Goal: Task Accomplishment & Management: Manage account settings

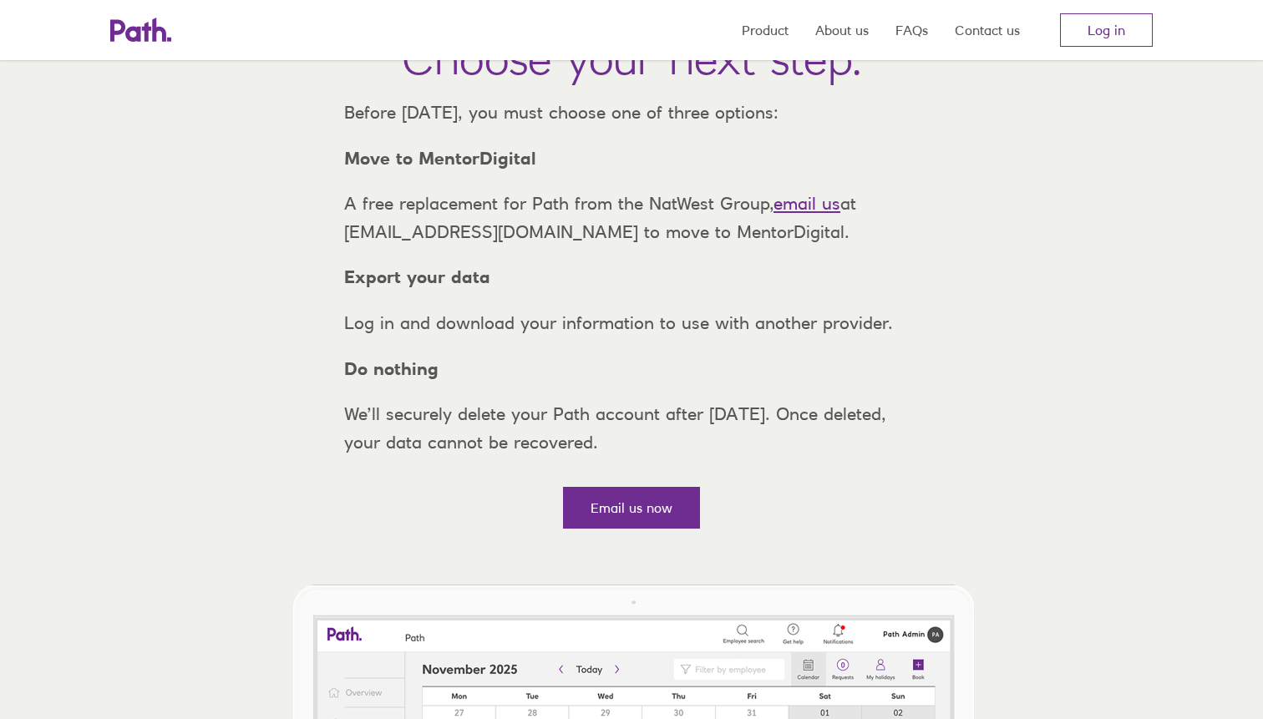
scroll to position [190, 0]
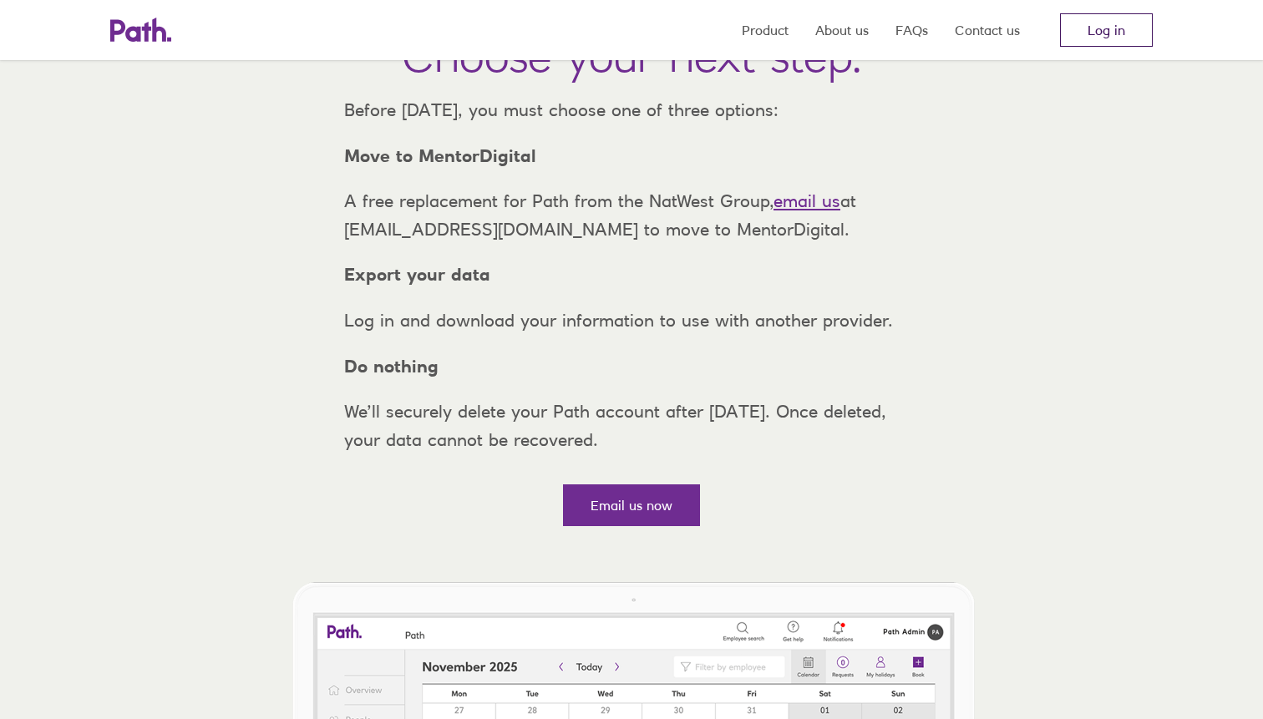
click at [1107, 16] on link "Log in" at bounding box center [1106, 29] width 93 height 33
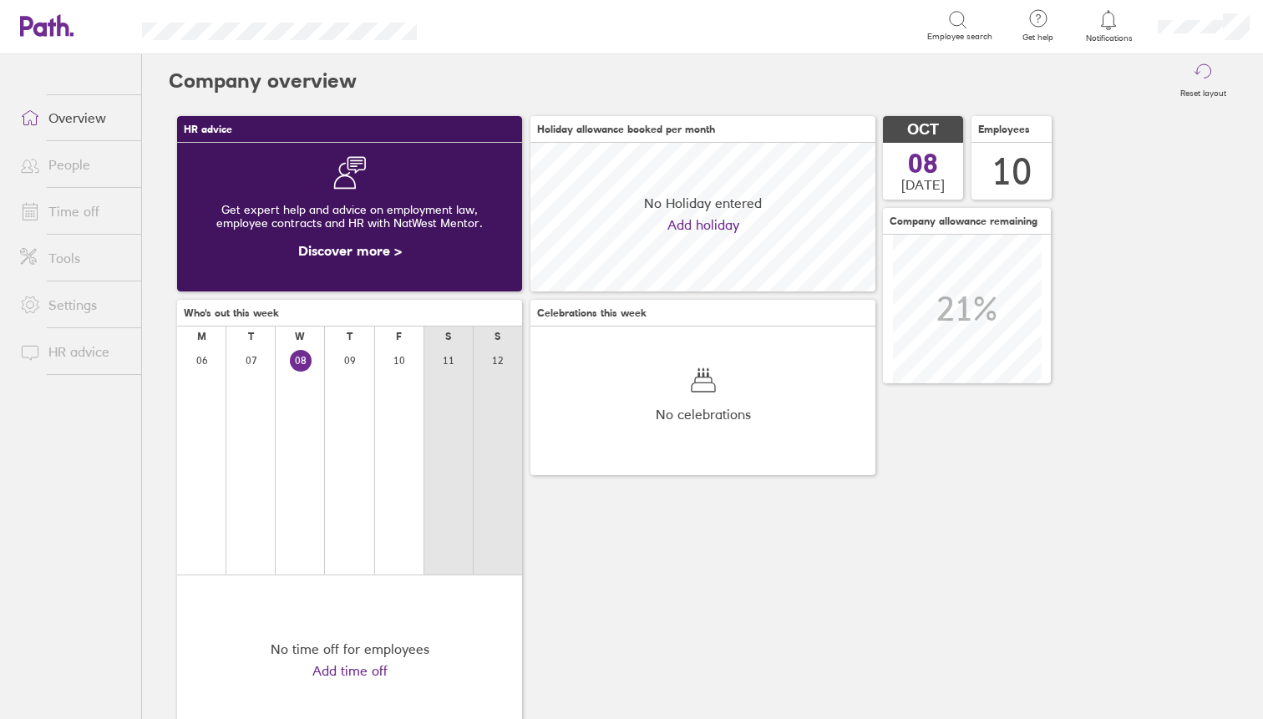
scroll to position [149, 345]
click at [68, 166] on link "People" at bounding box center [74, 164] width 134 height 33
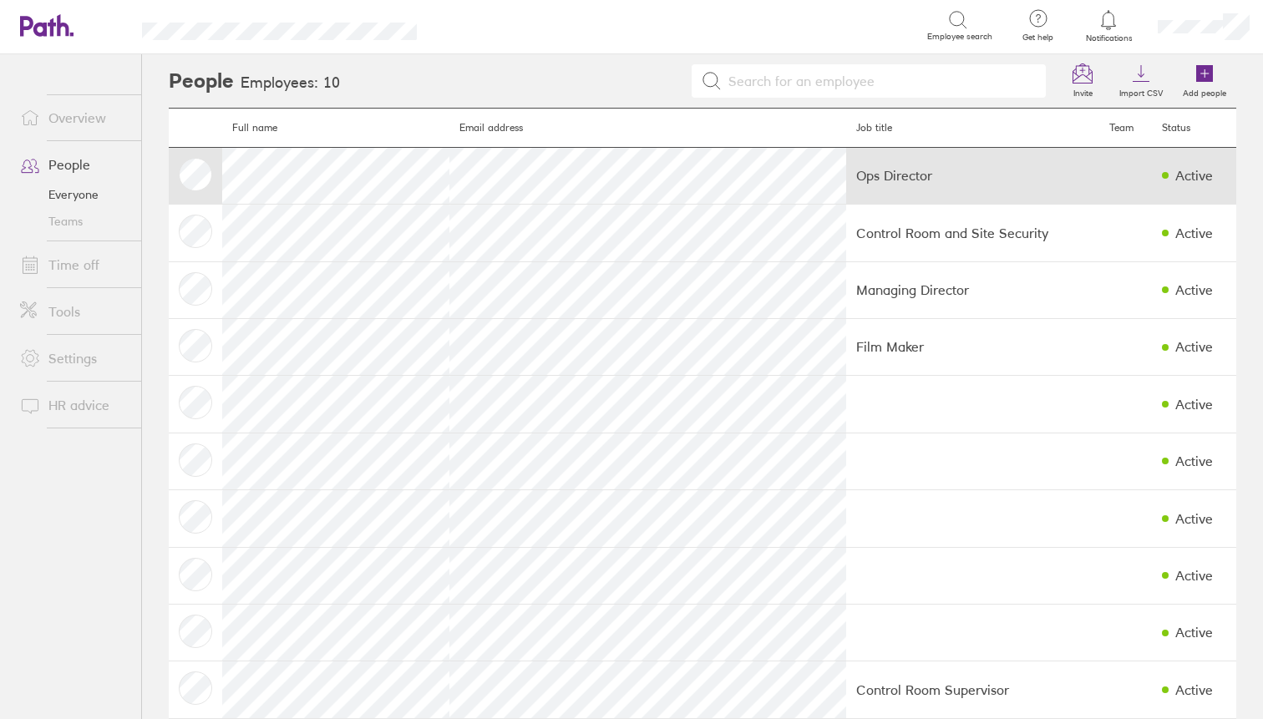
scroll to position [31, 0]
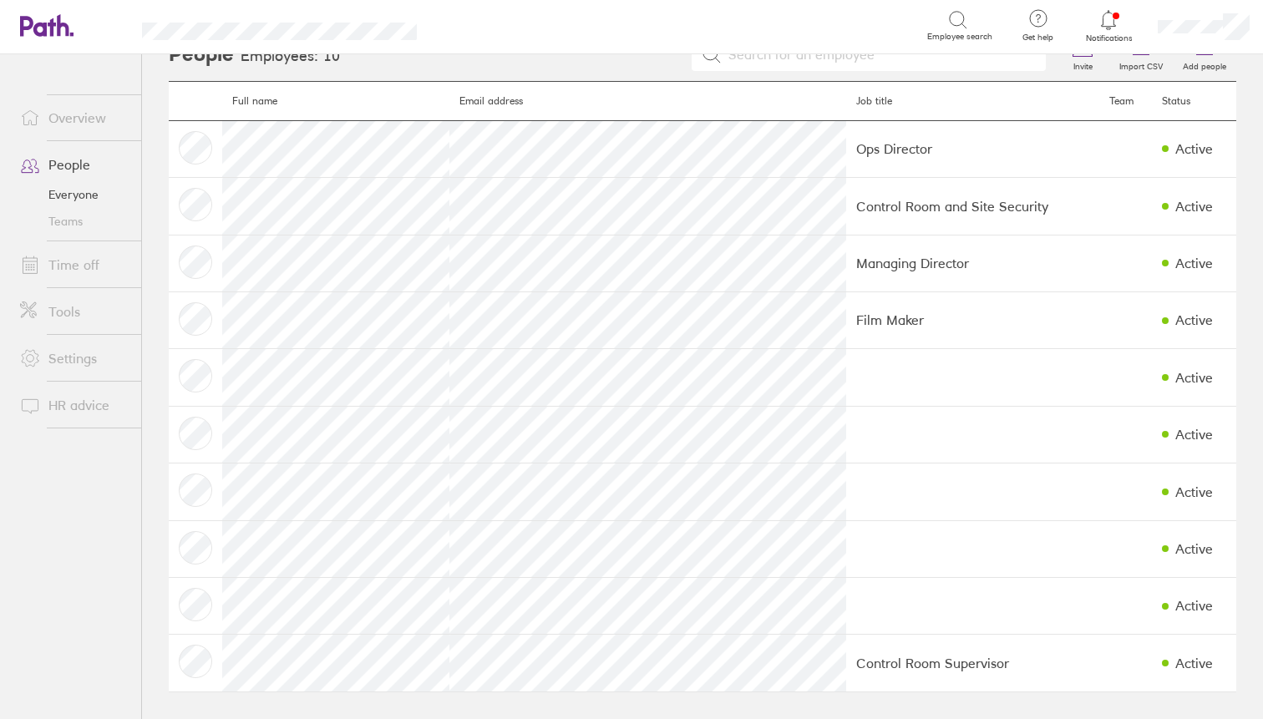
click at [73, 257] on link "Time off" at bounding box center [74, 264] width 134 height 33
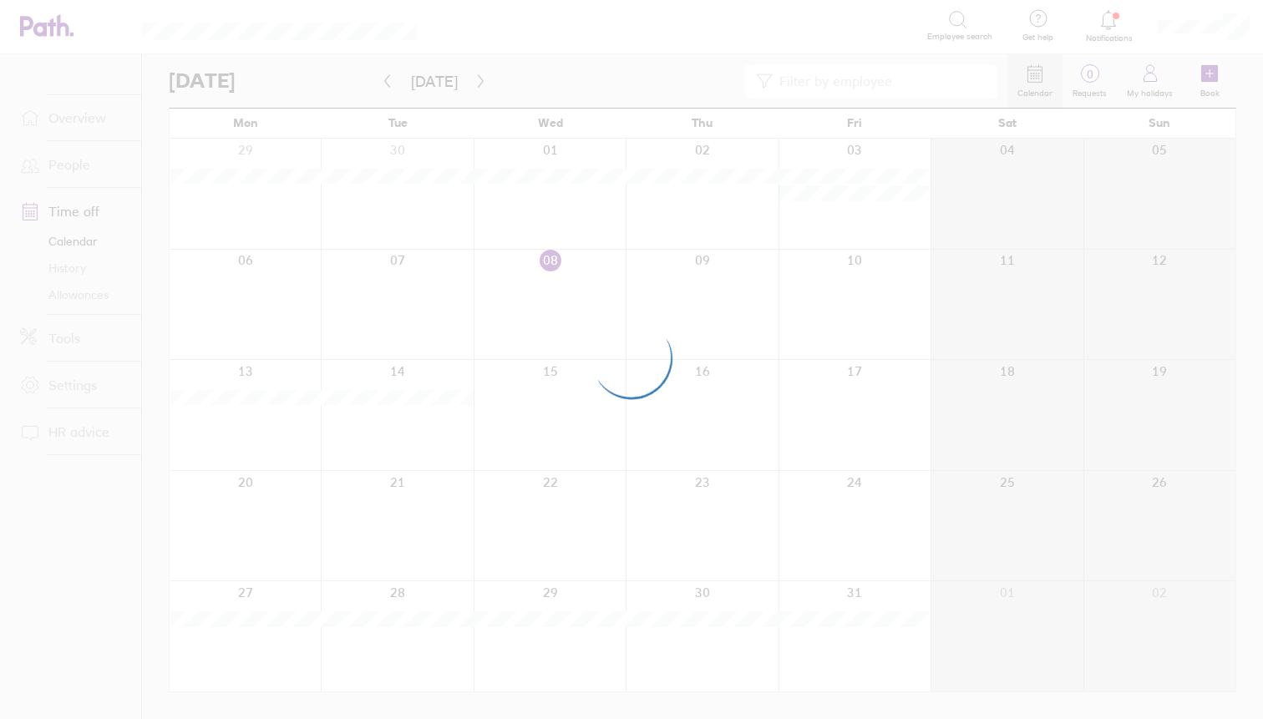
click at [87, 120] on div at bounding box center [631, 359] width 1263 height 719
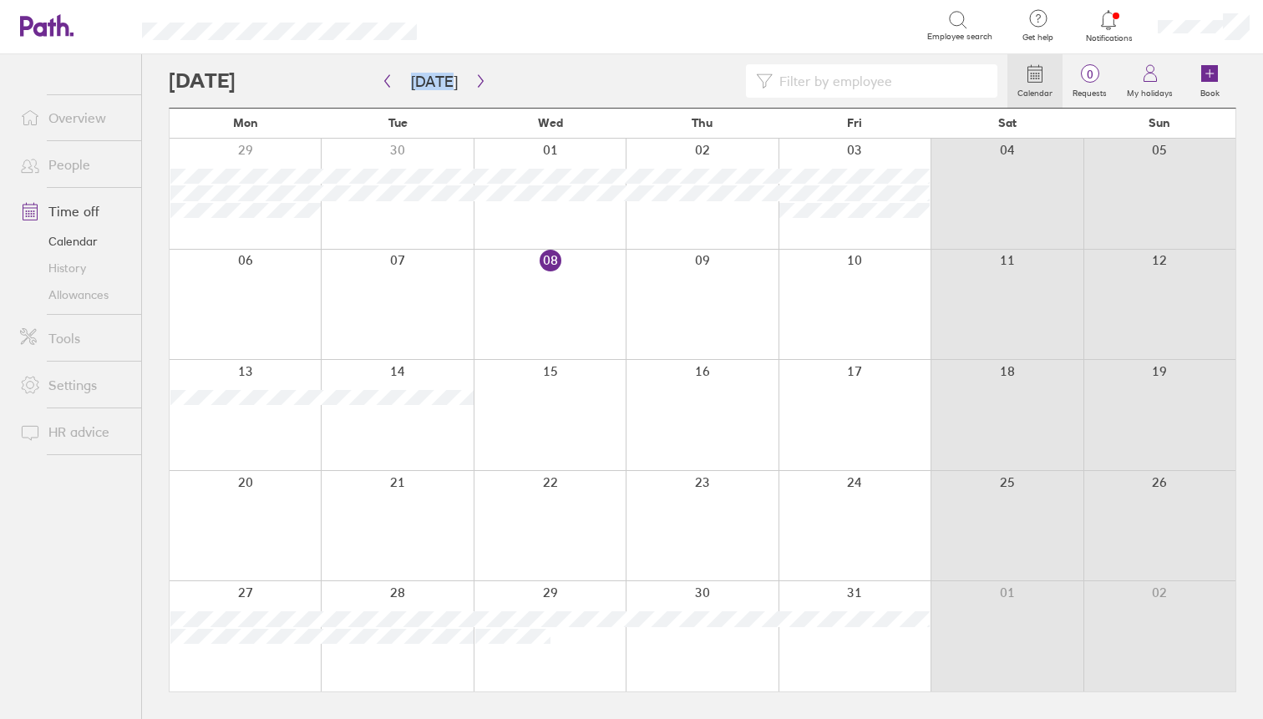
click at [89, 113] on link "Overview" at bounding box center [74, 117] width 134 height 33
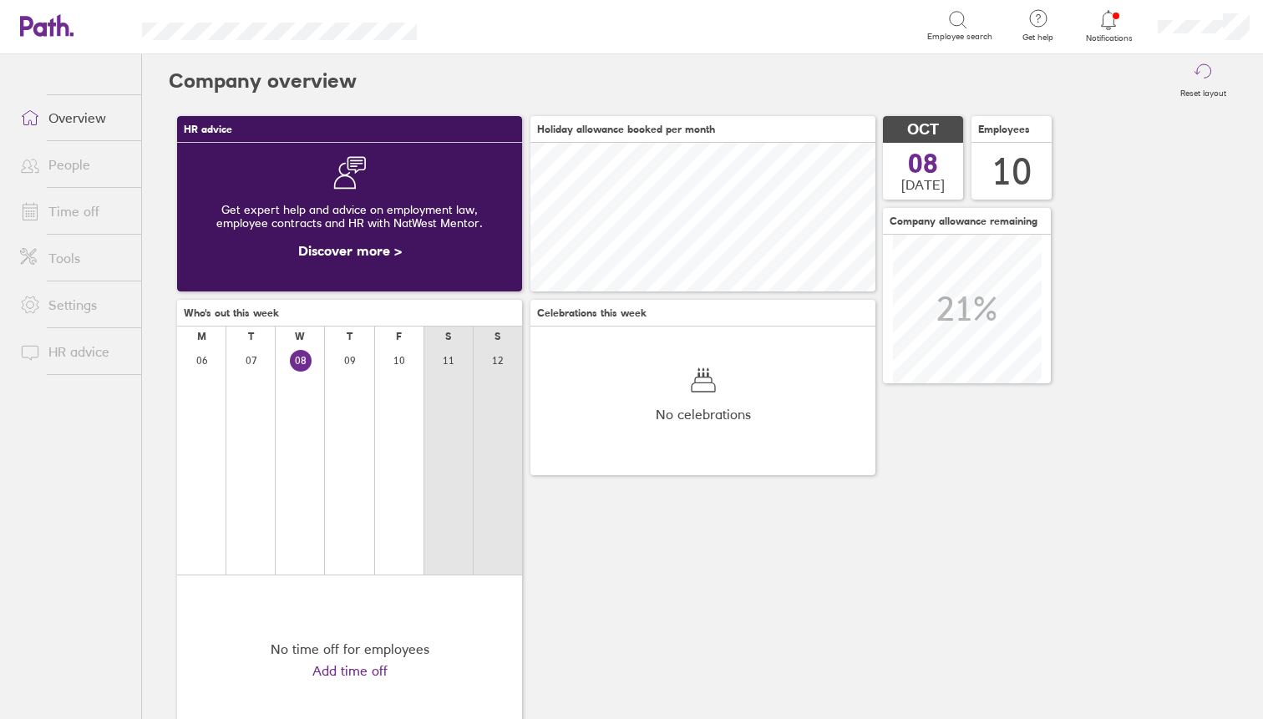
scroll to position [149, 345]
click at [81, 159] on link "People" at bounding box center [74, 164] width 134 height 33
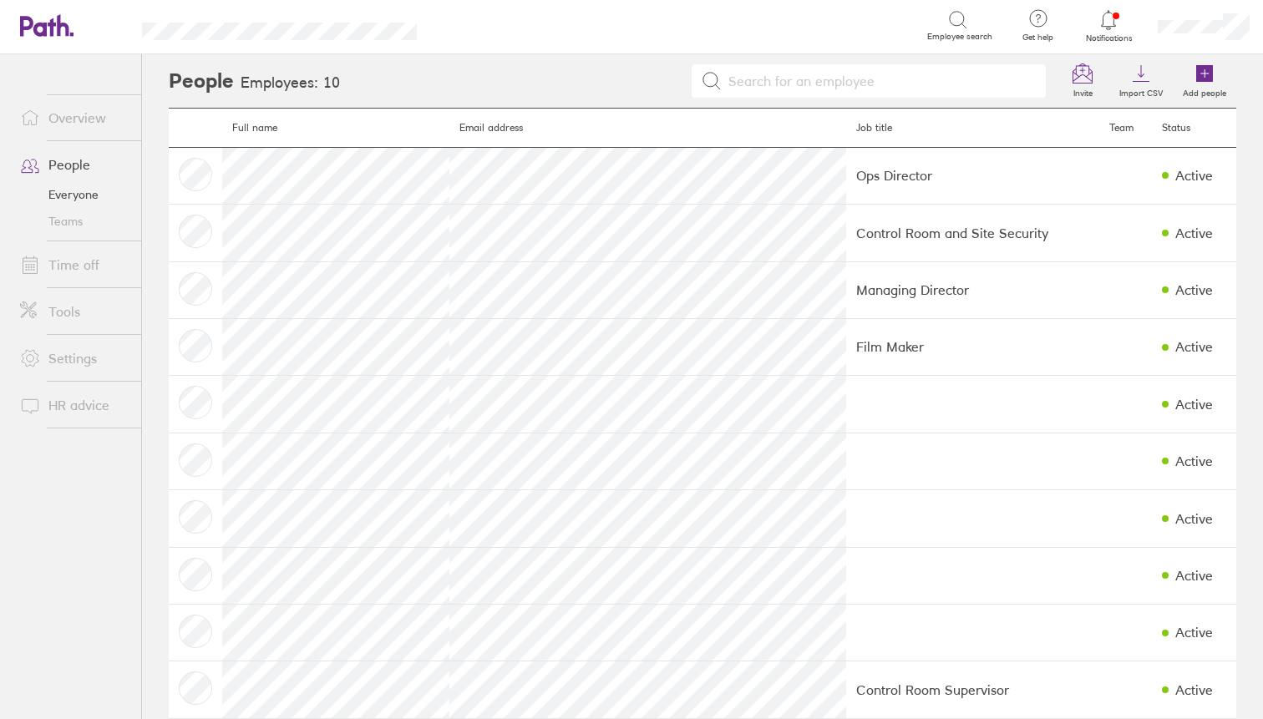
click at [94, 261] on link "Time off" at bounding box center [74, 264] width 134 height 33
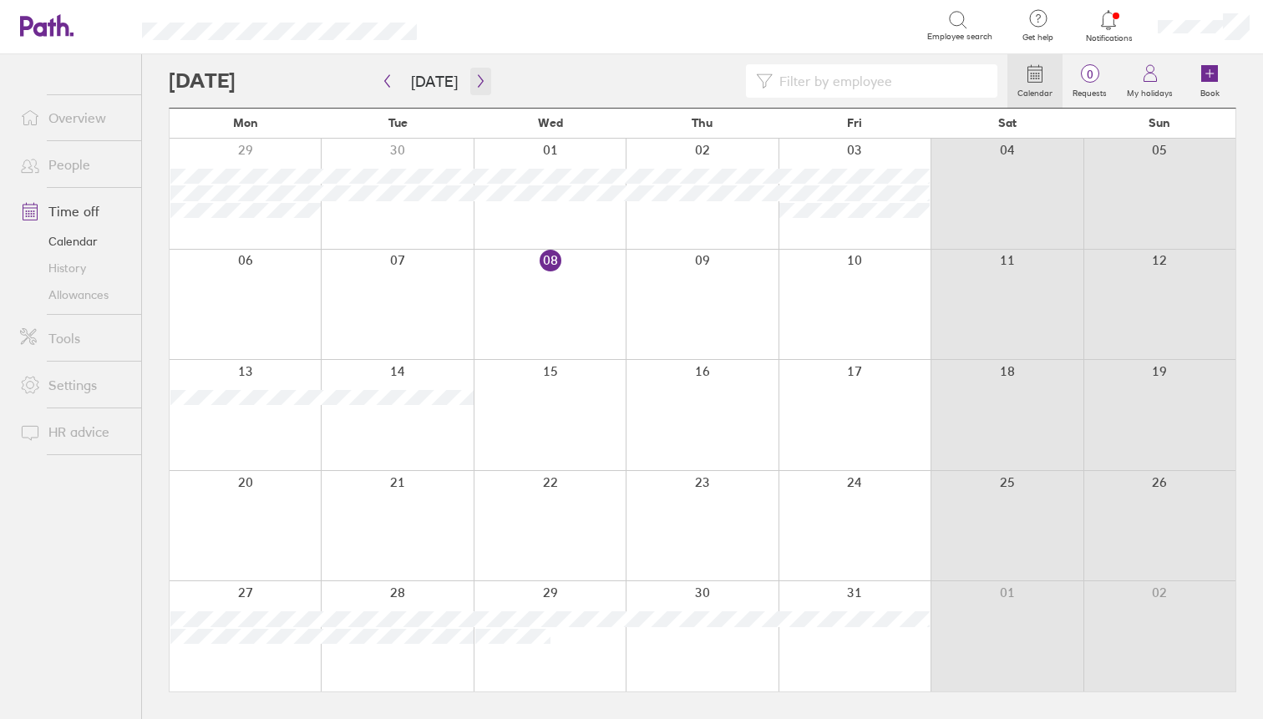
click at [470, 78] on button "button" at bounding box center [480, 82] width 21 height 28
click at [478, 80] on icon "button" at bounding box center [480, 81] width 5 height 13
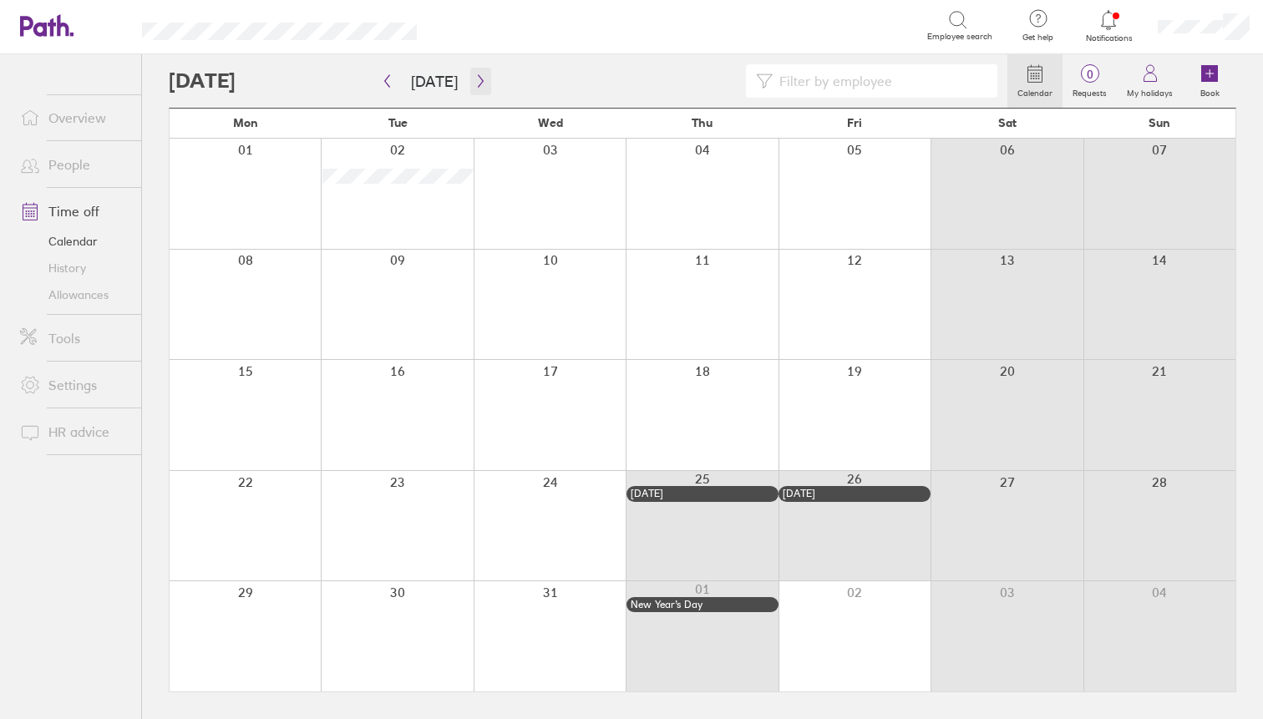
click at [478, 84] on icon "button" at bounding box center [480, 80] width 13 height 13
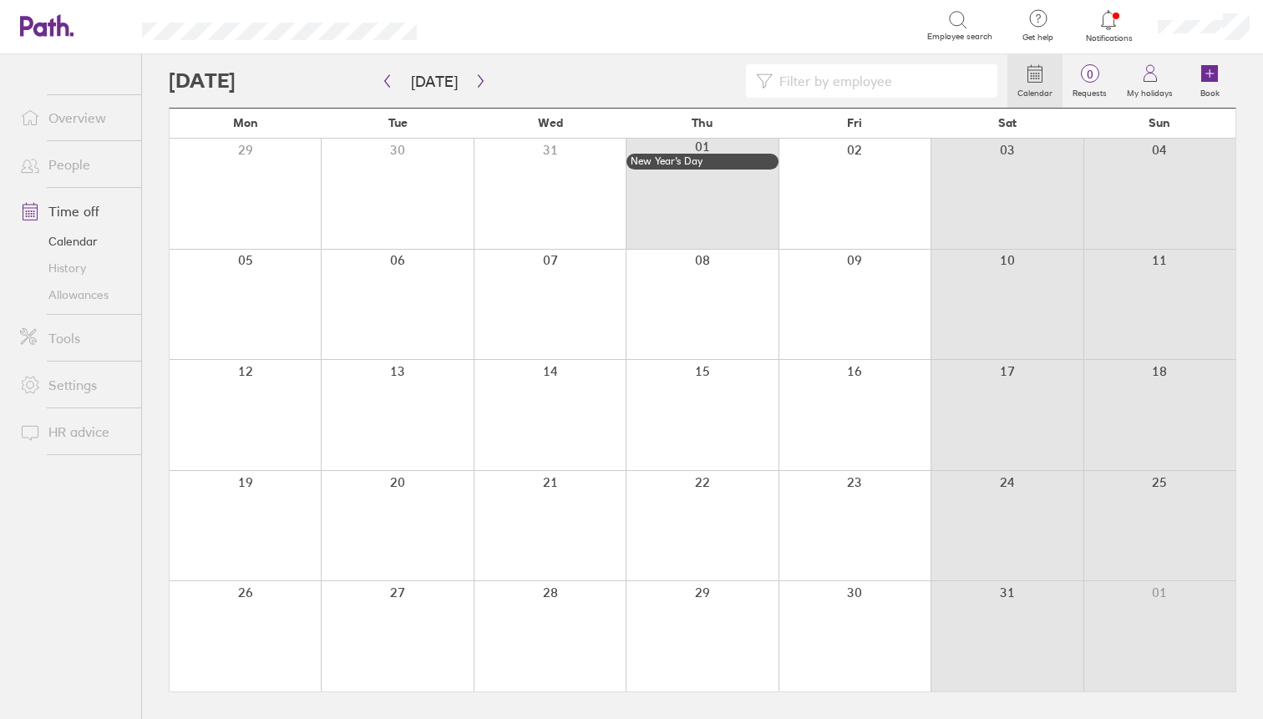
click at [77, 292] on link "Allowances" at bounding box center [74, 294] width 134 height 27
